Goal: Task Accomplishment & Management: Manage account settings

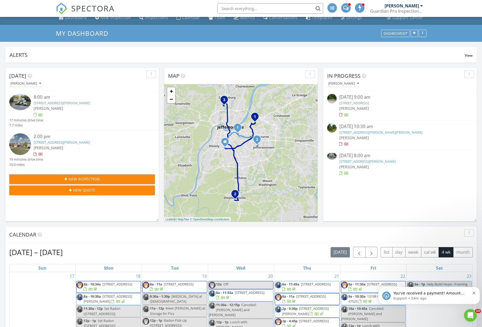
scroll to position [8, 0]
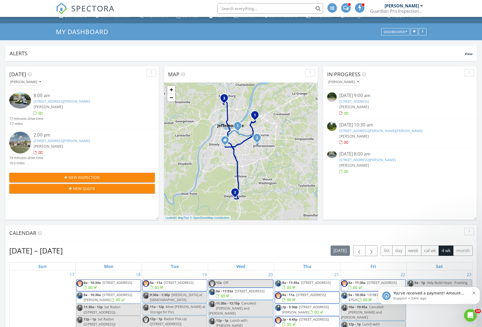
click at [361, 102] on link "1637 Co Rd 675 E, Paoli, IN 47454 , Paoli, IN 47454" at bounding box center [354, 101] width 30 height 5
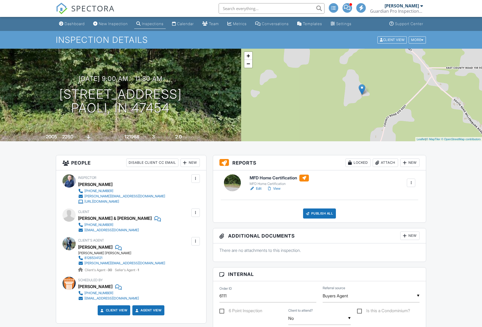
click at [410, 181] on div at bounding box center [410, 182] width 5 height 5
click at [398, 226] on div "Delete" at bounding box center [399, 224] width 11 height 6
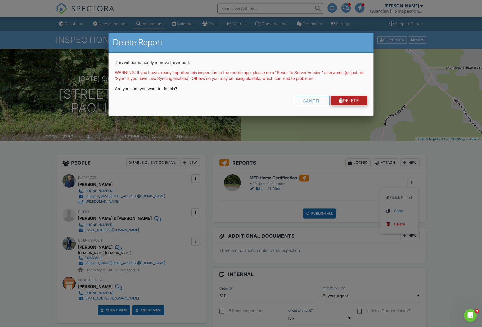
click at [341, 99] on div at bounding box center [341, 100] width 4 height 4
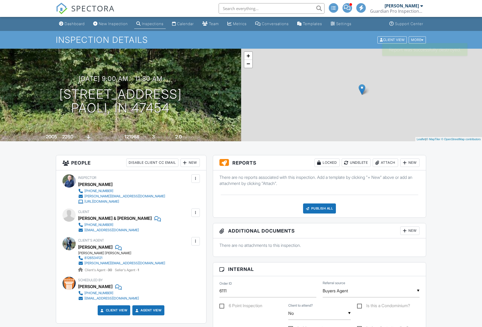
scroll to position [98, 0]
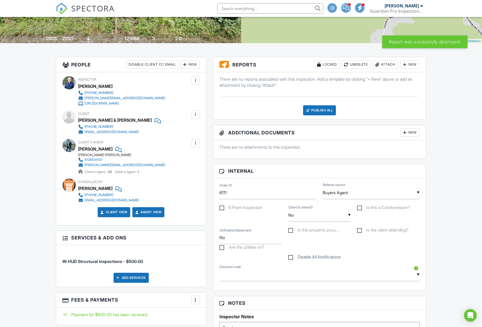
click at [310, 107] on div "Publish All" at bounding box center [319, 110] width 33 height 10
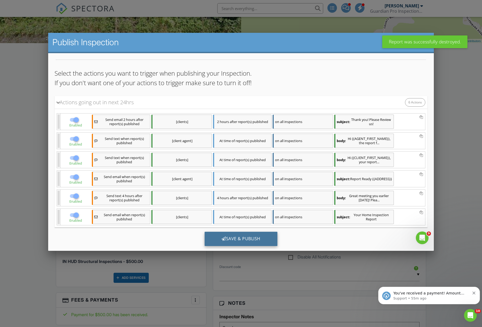
scroll to position [15, 0]
click at [225, 241] on div "Save & Publish" at bounding box center [241, 239] width 73 height 14
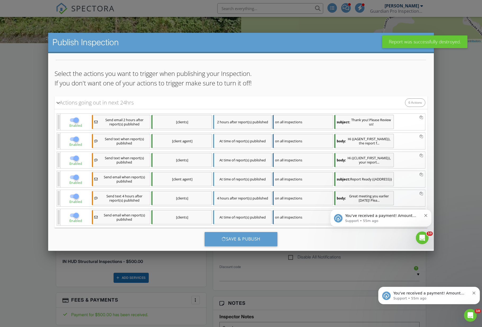
scroll to position [0, 0]
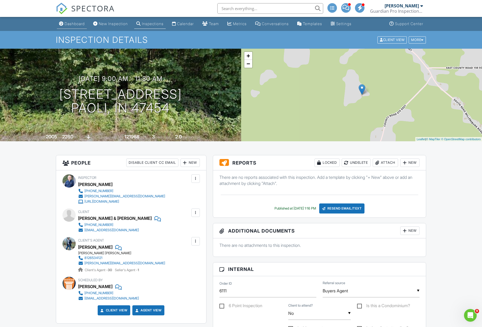
click at [70, 23] on div "Dashboard" at bounding box center [75, 23] width 20 height 4
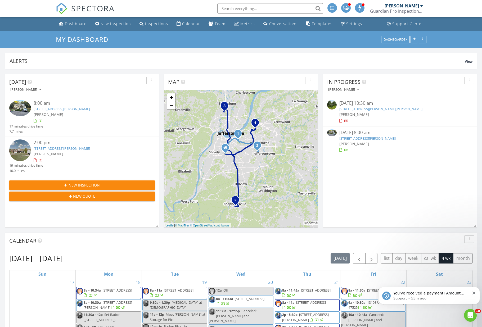
click at [350, 111] on link "201 W Bernadine Dr , Paoli, IN 47454" at bounding box center [380, 109] width 83 height 5
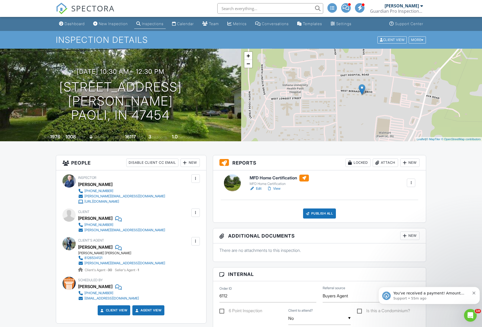
click at [410, 180] on div at bounding box center [410, 182] width 5 height 5
click at [394, 222] on div "Delete" at bounding box center [399, 224] width 11 height 6
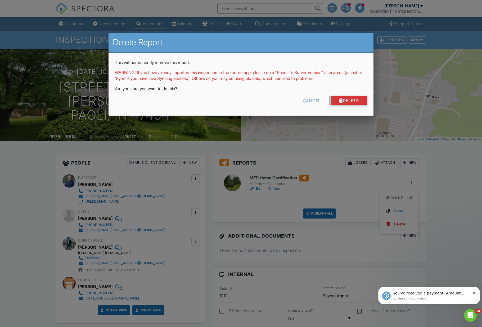
click at [335, 93] on div "This will permanently remove this report. WARNING: If you have already imported…" at bounding box center [240, 84] width 265 height 63
click at [336, 99] on link "Delete" at bounding box center [348, 101] width 37 height 10
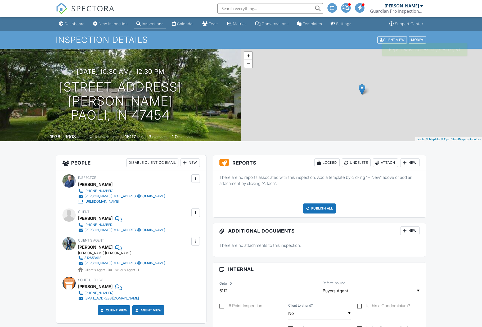
scroll to position [272, 0]
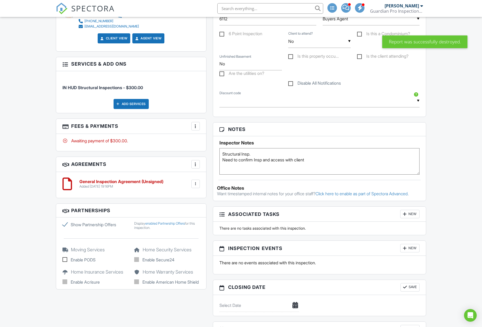
click at [192, 122] on div "More" at bounding box center [195, 126] width 8 height 8
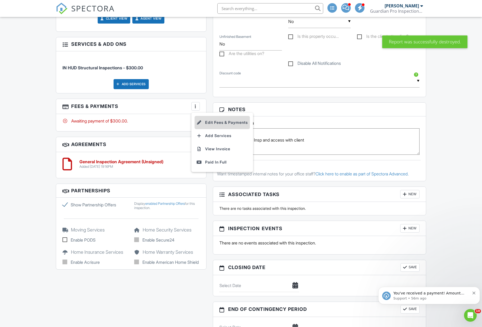
scroll to position [0, 0]
click at [203, 126] on li "Edit Fees & Payments" at bounding box center [221, 122] width 55 height 13
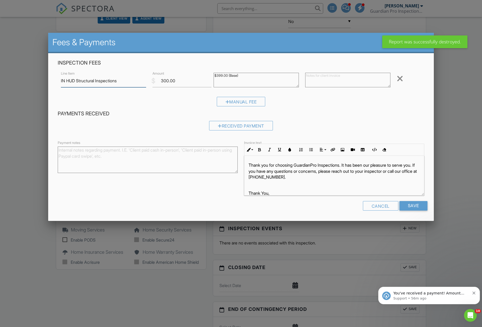
scroll to position [292, 0]
click at [175, 84] on input "300.00" at bounding box center [181, 80] width 59 height 13
type input "3"
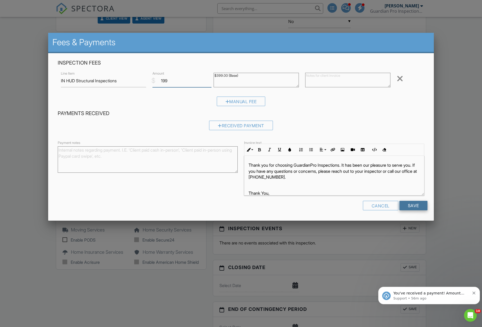
type input "199"
click at [407, 206] on input "Save" at bounding box center [413, 206] width 28 height 10
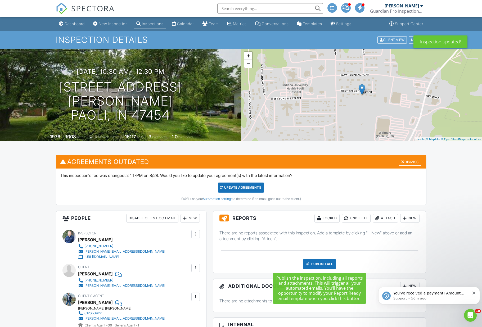
click at [313, 268] on div "Publish All" at bounding box center [319, 264] width 33 height 10
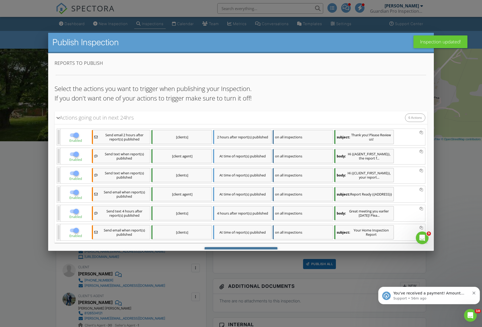
click at [241, 252] on div "Save & Publish" at bounding box center [241, 254] width 73 height 14
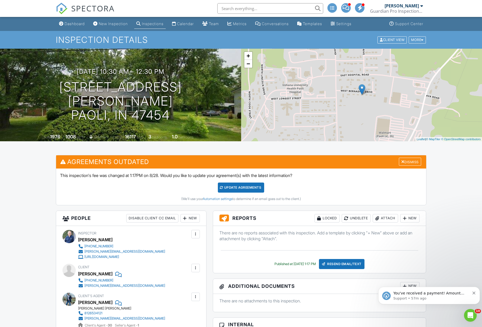
click at [474, 293] on icon "Dismiss notification" at bounding box center [473, 293] width 3 height 3
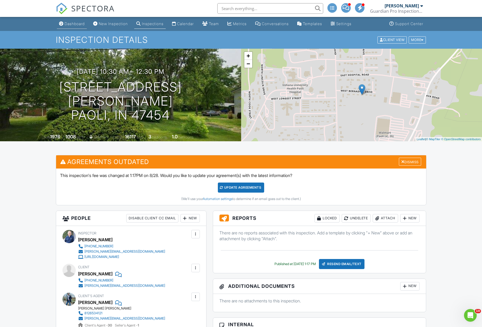
click at [67, 27] on link "Dashboard" at bounding box center [72, 24] width 30 height 10
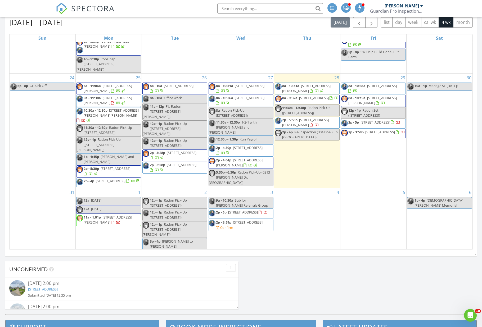
scroll to position [235, 0]
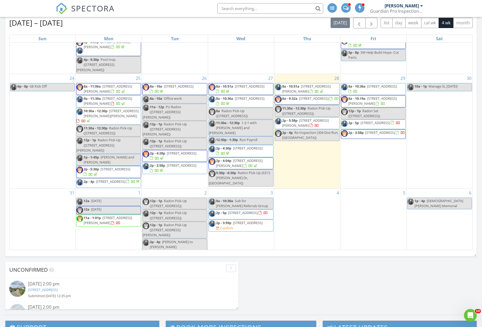
click at [378, 120] on span "1023 Classic Way, Louisville 40245" at bounding box center [375, 122] width 30 height 5
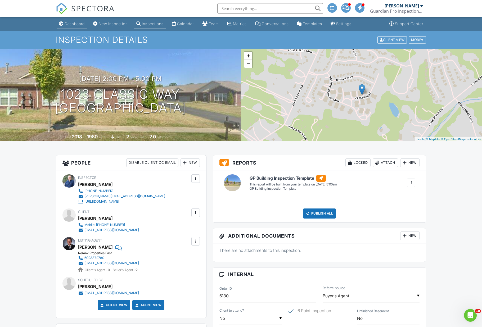
click at [73, 24] on div "Dashboard" at bounding box center [75, 23] width 20 height 4
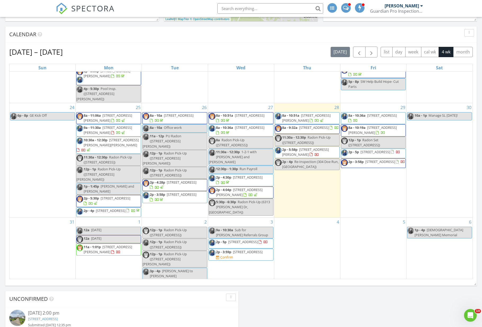
scroll to position [194, 0]
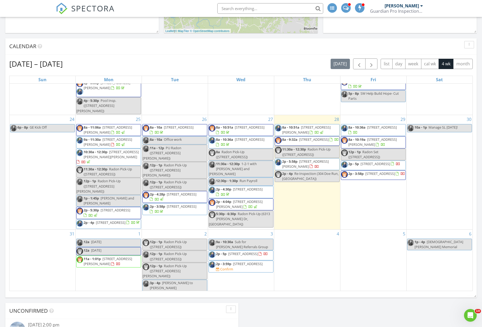
click at [233, 261] on span "[STREET_ADDRESS]" at bounding box center [248, 263] width 30 height 5
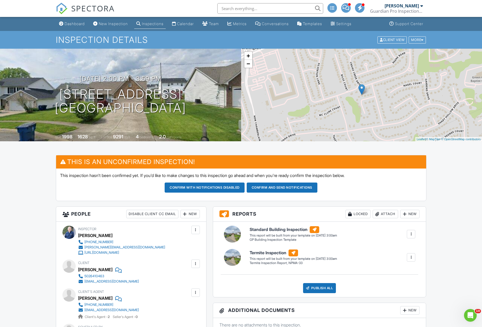
scroll to position [24, 0]
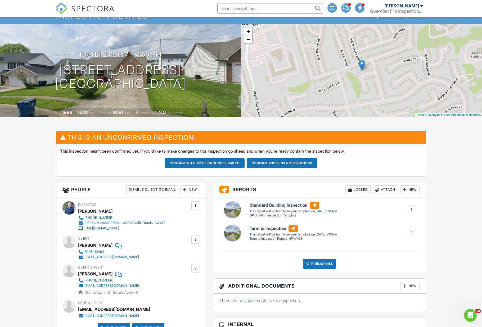
click at [186, 187] on div at bounding box center [184, 189] width 5 height 5
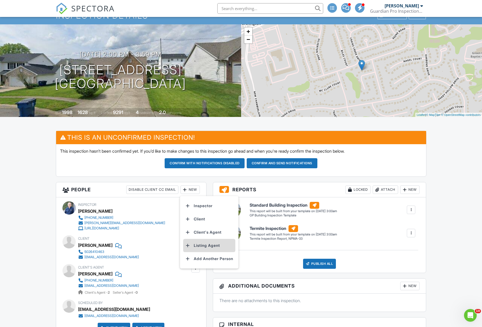
click at [205, 246] on li "Listing Agent" at bounding box center [209, 245] width 52 height 13
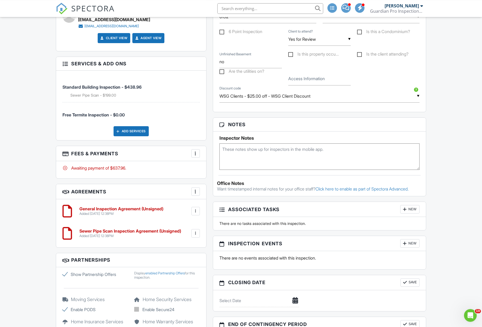
scroll to position [354, 0]
click at [225, 149] on textarea at bounding box center [319, 156] width 200 height 26
click at [243, 151] on textarea "ST requested TI included SS included" at bounding box center [319, 156] width 200 height 26
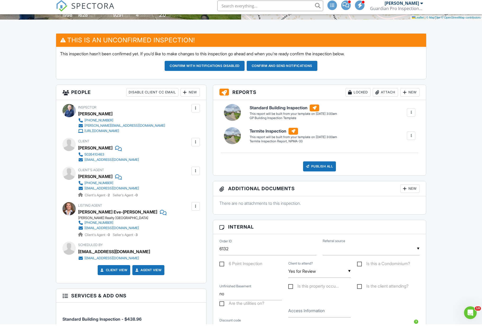
scroll to position [112, 0]
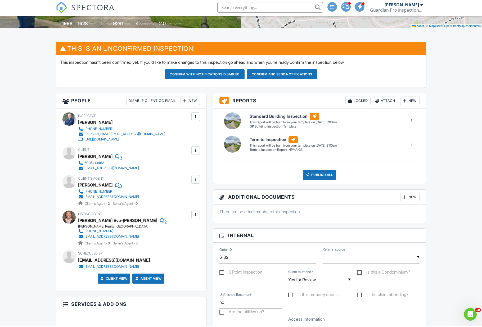
type textarea "ST requested TI included SS included"
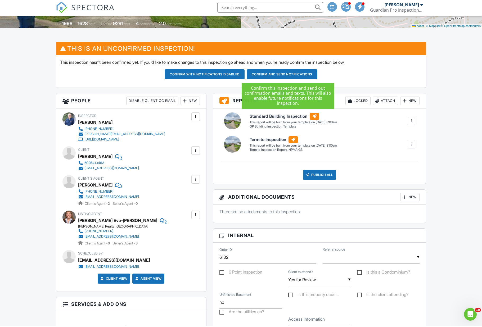
click at [244, 73] on button "Confirm and send notifications" at bounding box center [205, 75] width 80 height 10
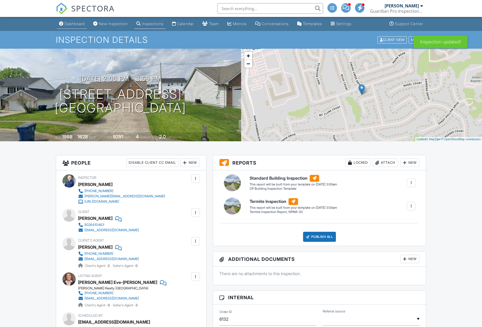
click at [71, 24] on div "Dashboard" at bounding box center [75, 23] width 20 height 4
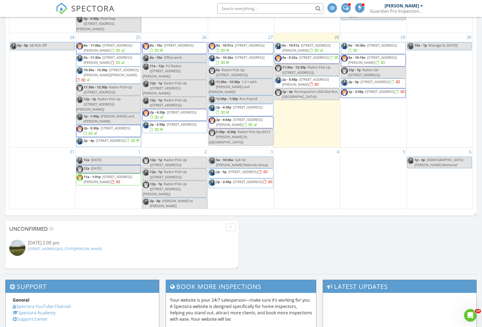
drag, startPoint x: 219, startPoint y: 172, endPoint x: 0, endPoint y: -277, distance: 499.5
click at [0, 0] on html "SPECTORA Eric Gentry Guardian Pro Inspections and Environmental Services Role: …" at bounding box center [241, 95] width 482 height 744
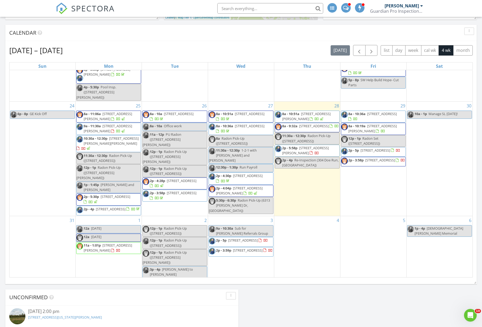
scroll to position [208, 0]
click at [295, 160] on span "Re-Inspection (304 Doe Run, Sellersburg)" at bounding box center [310, 162] width 56 height 10
click at [214, 264] on div "Update Event Name Re-Inspection Description Noah Belviy arrow_drop_down arrow_d…" at bounding box center [241, 163] width 482 height 327
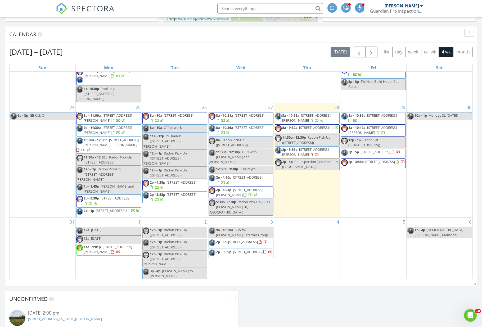
scroll to position [3, 3]
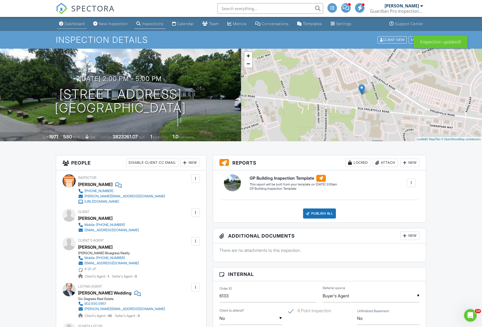
click at [75, 25] on div "Dashboard" at bounding box center [75, 23] width 20 height 4
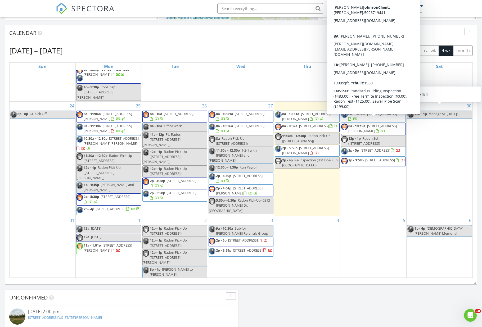
scroll to position [85, 0]
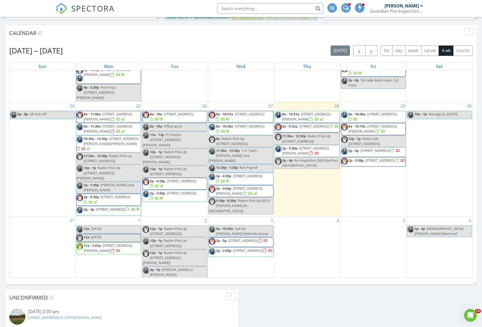
click at [234, 238] on span "[STREET_ADDRESS]" at bounding box center [243, 240] width 30 height 5
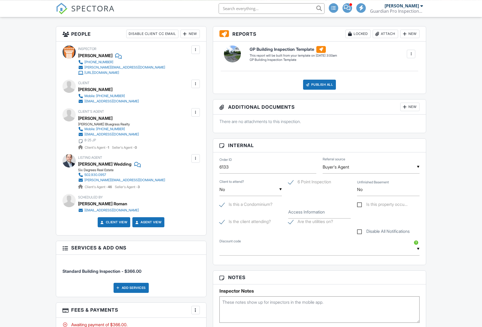
scroll to position [129, 0]
drag, startPoint x: 226, startPoint y: 297, endPoint x: 226, endPoint y: 446, distance: 148.4
click at [226, 297] on div "Reports Locked Attach New GP Building Inspection Template GP Building Inspectio…" at bounding box center [320, 268] width 220 height 485
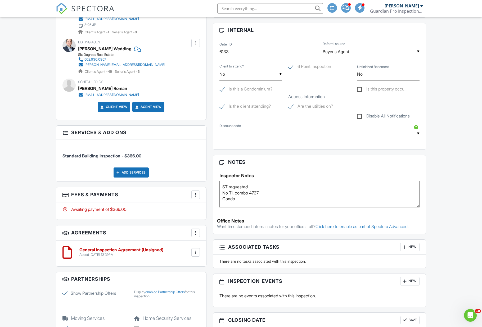
scroll to position [215, 0]
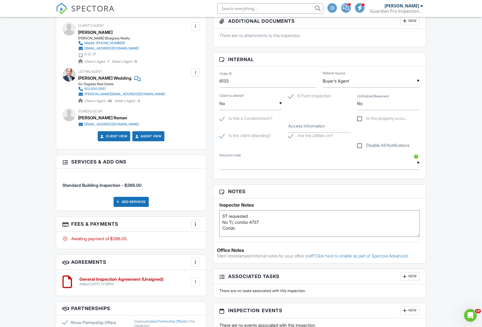
type textarea "ST requested No TI, combo 4737 Condo"
click at [235, 167] on input "text" at bounding box center [319, 163] width 200 height 13
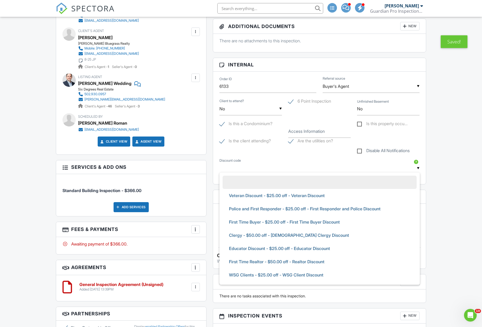
scroll to position [210, 0]
click at [231, 150] on div "Is the client attending? Are the utilities on? Disable All Notifications" at bounding box center [319, 148] width 207 height 20
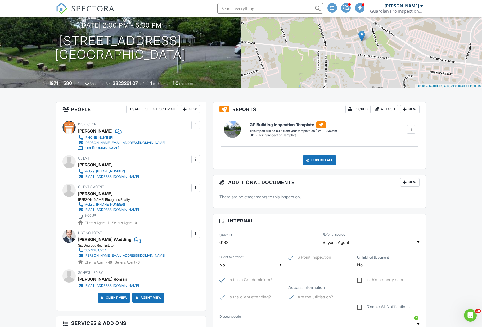
scroll to position [0, 0]
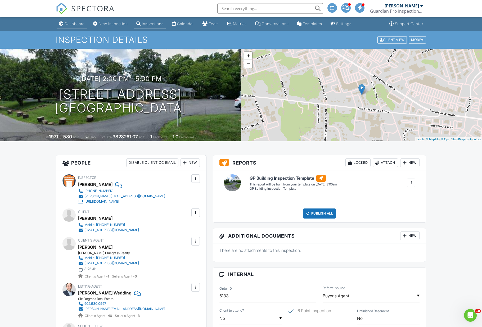
click at [72, 23] on div "Dashboard" at bounding box center [75, 23] width 20 height 4
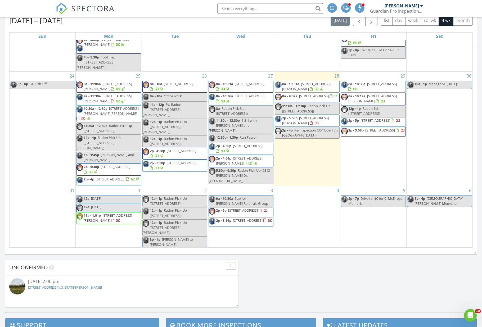
scroll to position [238, 0]
click at [92, 259] on span "1851 Washington Blvd Lot 5, Lyndon 40242" at bounding box center [106, 264] width 44 height 10
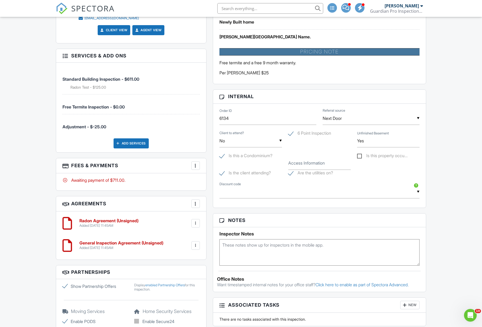
scroll to position [361, 0]
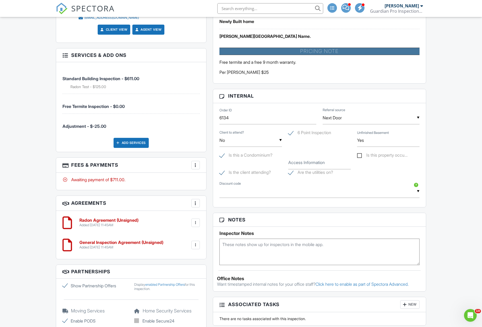
click at [226, 240] on textarea at bounding box center [319, 252] width 200 height 26
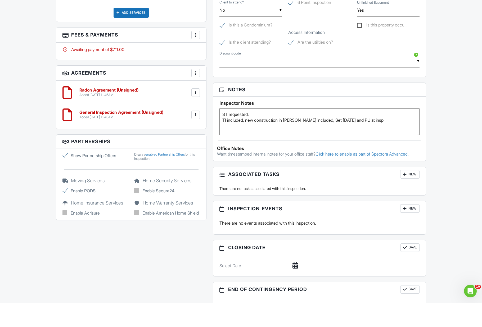
scroll to position [467, 0]
type textarea "ST requested. TI included, new construction in [PERSON_NAME] included, Set [DAT…"
click at [410, 228] on div "New" at bounding box center [409, 232] width 19 height 8
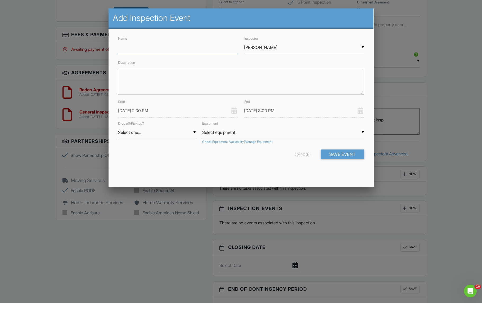
scroll to position [492, 0]
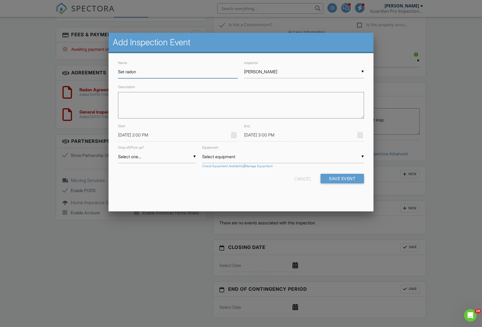
type input "Set radon"
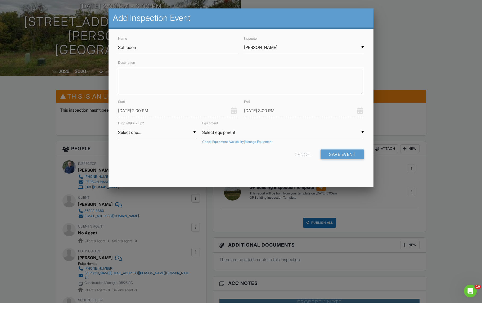
scroll to position [41, 0]
click at [138, 121] on div "Name Set radon Inspector ▼ Eric Gentry Eric Gentry Noah Belviy Christopher Hern…" at bounding box center [241, 114] width 252 height 109
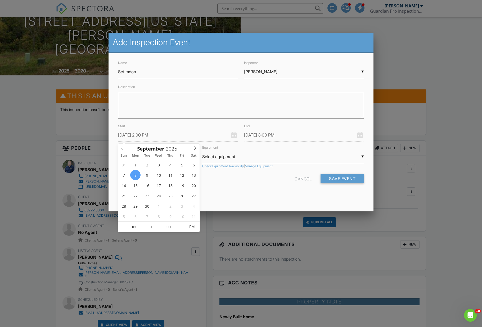
click at [138, 135] on input "[DATE] 2:00 PM" at bounding box center [178, 135] width 120 height 13
type input "09/05/2025 2:00 PM"
type input "09/05/2025 3:00 PM"
type input "[DATE] 1:00 PM"
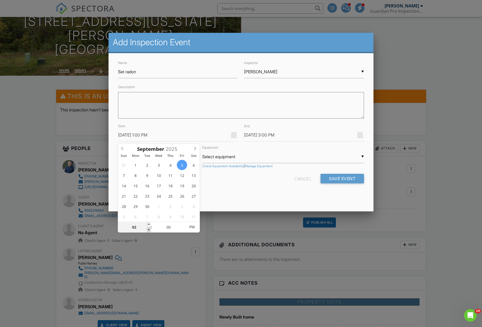
type input "01"
click at [150, 230] on span at bounding box center [149, 229] width 4 height 5
type input "[DATE] 12:00 PM"
type input "12"
click at [150, 230] on span at bounding box center [149, 229] width 4 height 5
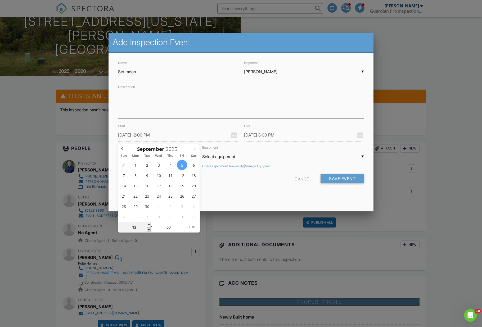
type input "[DATE] 1:00 PM"
click at [251, 192] on div "Name Set radon Inspector ▼ Eric Gentry Eric Gentry Noah Belviy Christopher Hern…" at bounding box center [240, 126] width 265 height 146
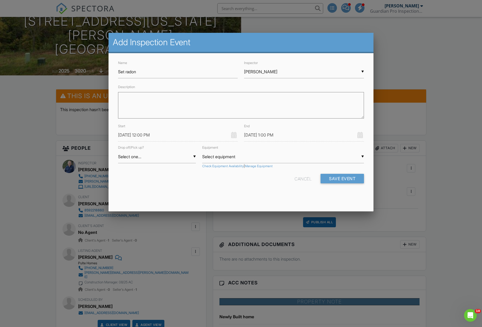
click at [342, 175] on form "Name Set radon Inspector ▼ Eric Gentry Eric Gentry Noah Belviy Christopher Hern…" at bounding box center [241, 124] width 252 height 128
click at [326, 179] on button "Save Event" at bounding box center [341, 179] width 43 height 10
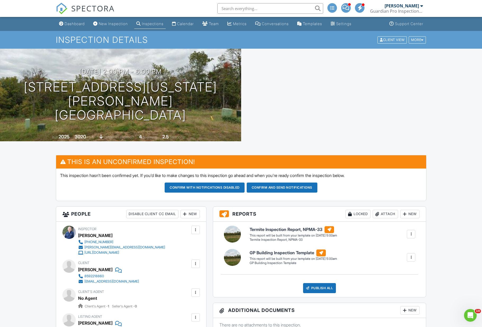
click at [244, 189] on button "Confirm and send notifications" at bounding box center [205, 188] width 80 height 10
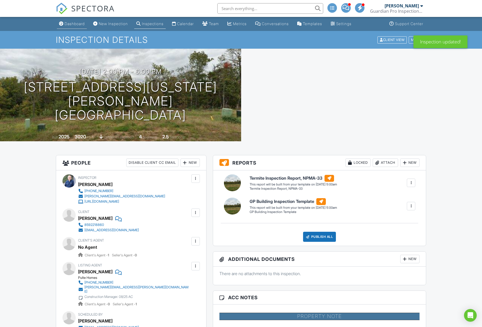
click at [68, 27] on link "Dashboard" at bounding box center [72, 24] width 30 height 10
